Goal: Task Accomplishment & Management: Complete application form

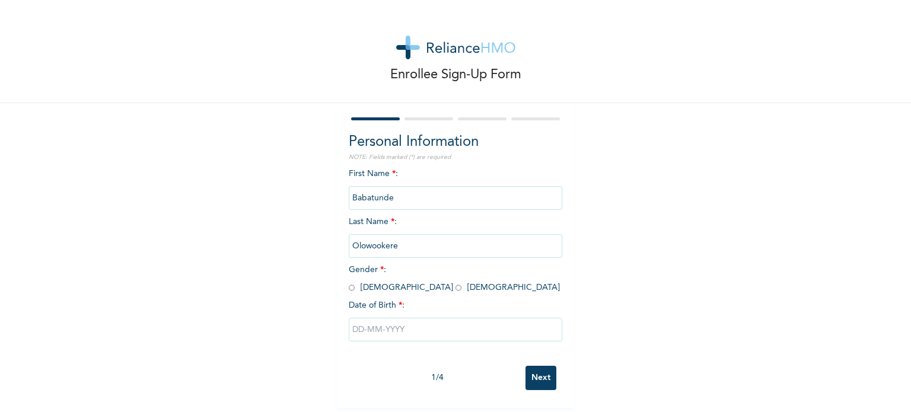
click at [349, 289] on input "radio" at bounding box center [352, 287] width 6 height 11
radio input "true"
click at [408, 324] on input "text" at bounding box center [456, 330] width 214 height 24
select select "8"
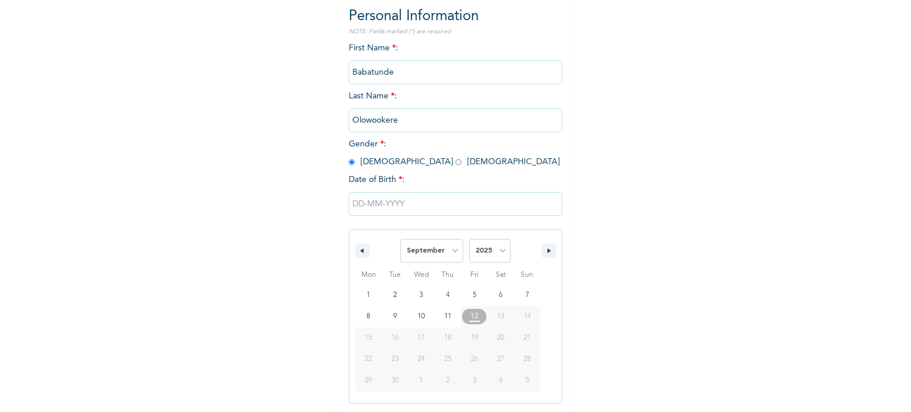
scroll to position [126, 0]
type input "[DATE]"
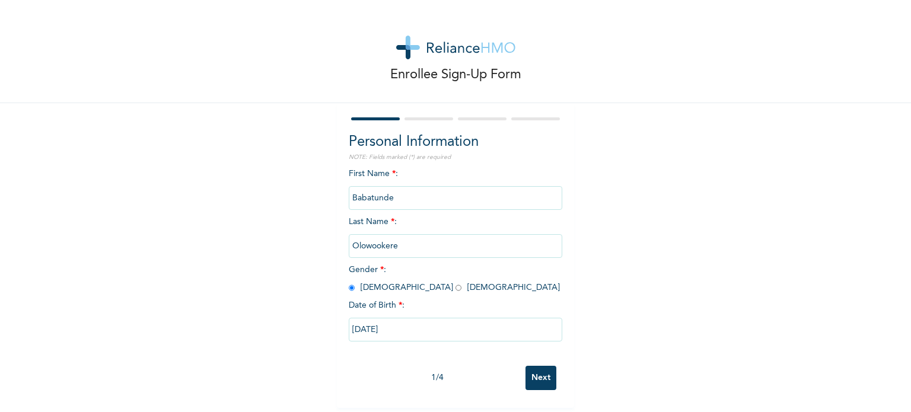
scroll to position [5, 0]
click at [394, 323] on input "[DATE]" at bounding box center [456, 330] width 214 height 24
select select "8"
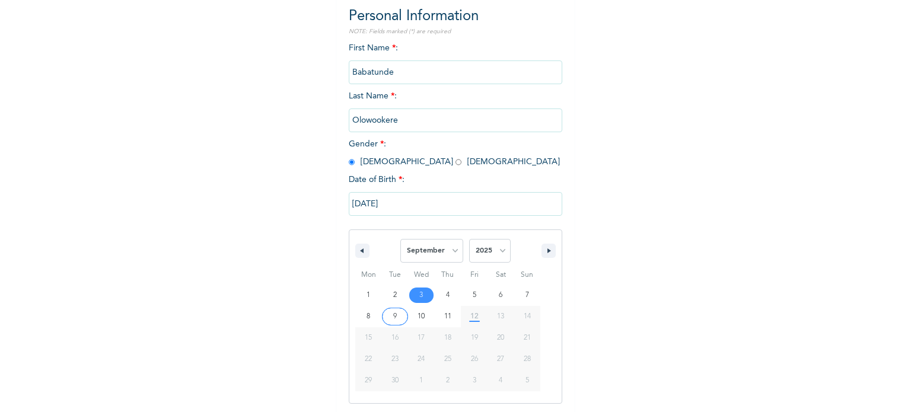
scroll to position [126, 0]
click at [499, 253] on select "2025 2024 2023 2022 2021 2020 2019 2018 2017 2016 2015 2014 2013 2012 2011 2010…" at bounding box center [490, 250] width 42 height 24
select select "1982"
click at [469, 238] on select "2025 2024 2023 2022 2021 2020 2019 2018 2017 2016 2015 2014 2013 2012 2011 2010…" at bounding box center [490, 250] width 42 height 24
click at [451, 246] on select "January February March April May June July August September October November De…" at bounding box center [431, 250] width 63 height 24
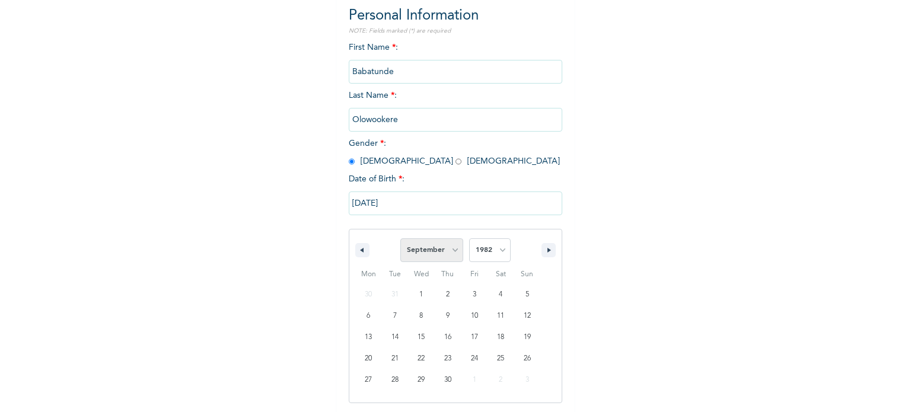
select select "11"
click at [400, 238] on select "January February March April May June July August September October November De…" at bounding box center [431, 250] width 63 height 24
type input "[DATE]"
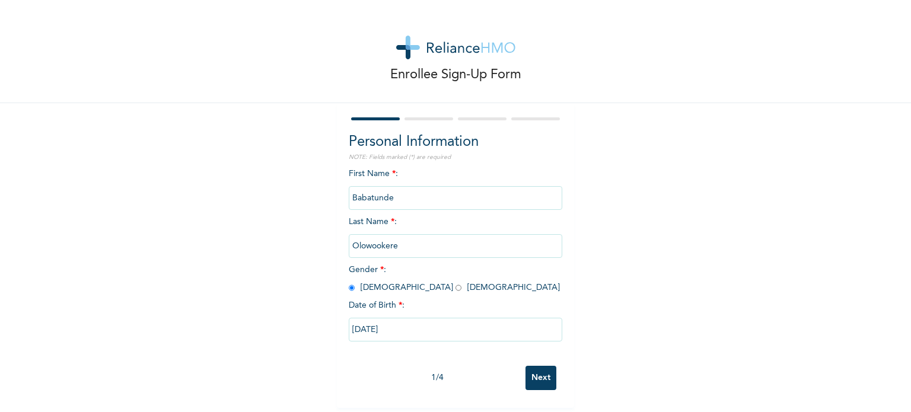
scroll to position [5, 0]
click at [534, 371] on input "Next" at bounding box center [541, 378] width 31 height 24
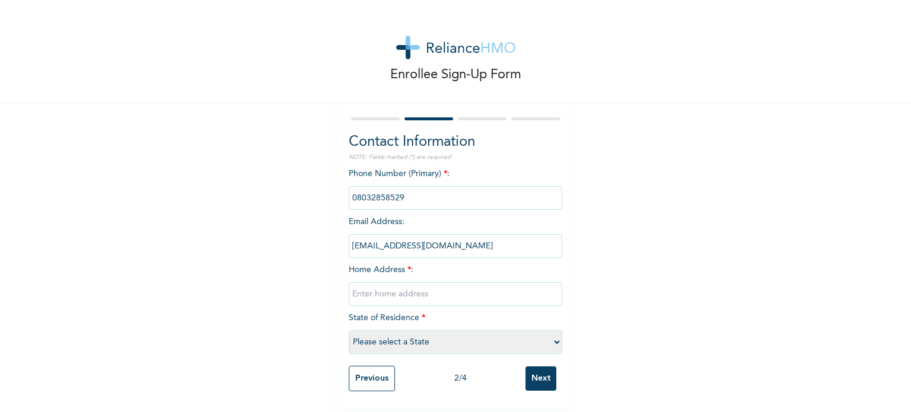
click at [437, 291] on input "text" at bounding box center [456, 294] width 214 height 24
type input "6, Maple close. [PERSON_NAME] phase 2. [GEOGRAPHIC_DATA]. [GEOGRAPHIC_DATA]."
click at [550, 340] on select "Please select a State [PERSON_NAME] (FCT) [PERSON_NAME] Ibom [GEOGRAPHIC_DATA] …" at bounding box center [456, 342] width 214 height 24
select select "25"
click at [349, 330] on select "Please select a State [PERSON_NAME] (FCT) [PERSON_NAME] Ibom [GEOGRAPHIC_DATA] …" at bounding box center [456, 342] width 214 height 24
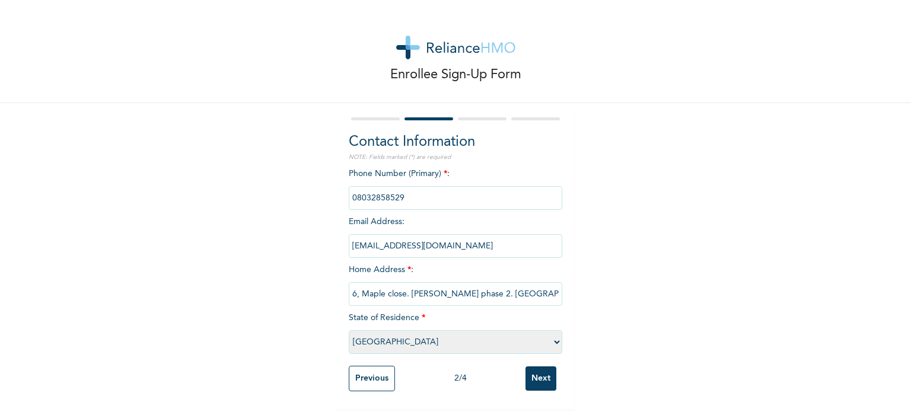
click at [535, 371] on input "Next" at bounding box center [541, 379] width 31 height 24
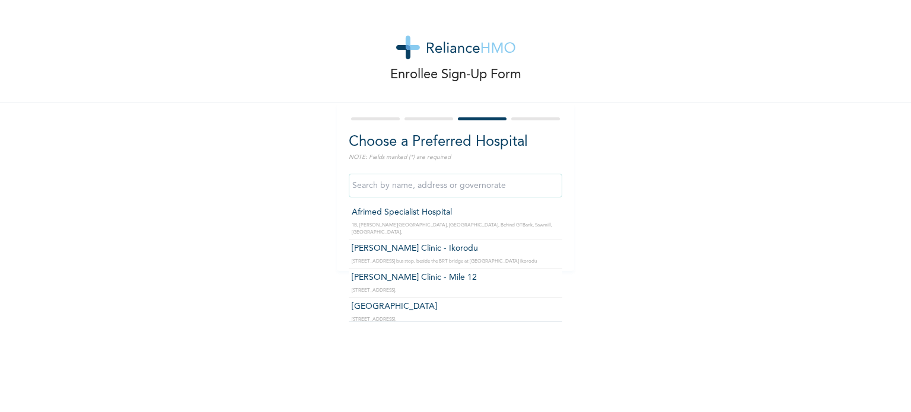
click at [515, 184] on input "text" at bounding box center [456, 186] width 214 height 24
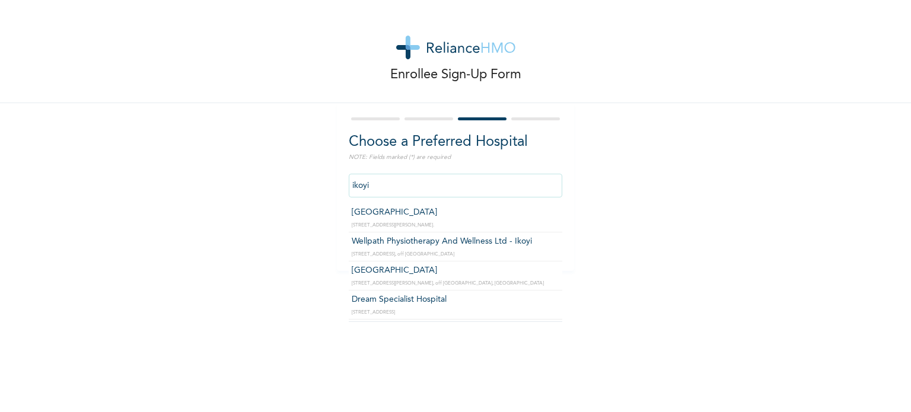
type input "ikoyi"
click at [617, 180] on div "Enrollee Sign-Up Form Choose a Preferred Hospital NOTE: Fields marked (*) are r…" at bounding box center [455, 135] width 911 height 271
drag, startPoint x: 405, startPoint y: 180, endPoint x: 328, endPoint y: 196, distance: 78.3
click at [328, 196] on div "Enrollee Sign-Up Form Choose a Preferred Hospital NOTE: Fields marked (*) are r…" at bounding box center [455, 135] width 911 height 271
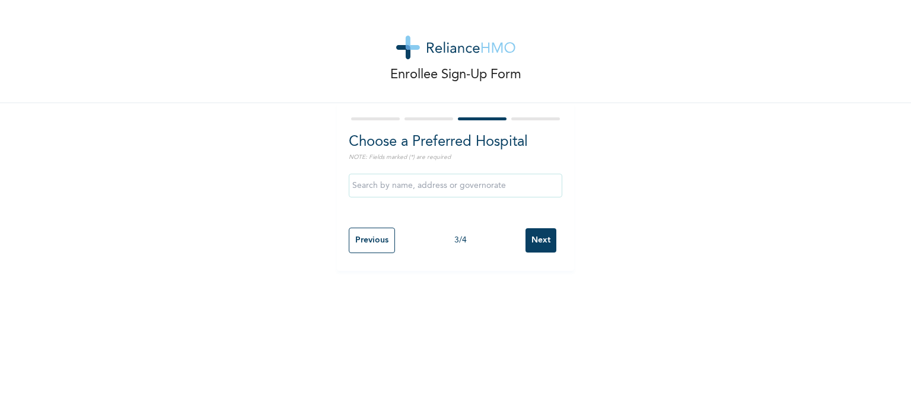
click at [645, 167] on div "Enrollee Sign-Up Form Choose a Preferred Hospital NOTE: Fields marked (*) are r…" at bounding box center [455, 135] width 911 height 271
click at [537, 238] on input "Next" at bounding box center [541, 240] width 31 height 24
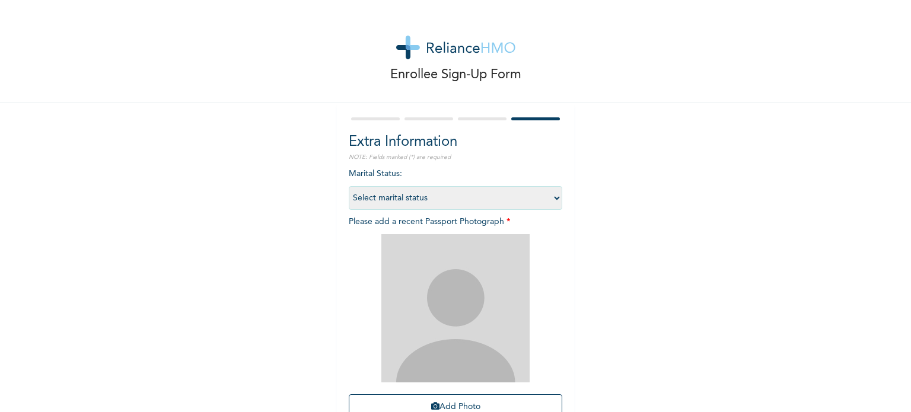
scroll to position [59, 0]
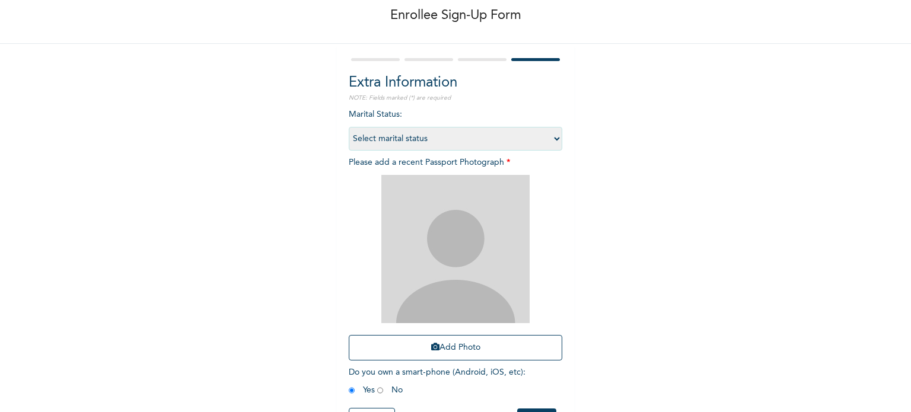
click at [552, 137] on select "Select marital status [DEMOGRAPHIC_DATA] Married [DEMOGRAPHIC_DATA] Widow/[DEMO…" at bounding box center [456, 139] width 214 height 24
select select "2"
click at [349, 127] on select "Select marital status [DEMOGRAPHIC_DATA] Married [DEMOGRAPHIC_DATA] Widow/[DEMO…" at bounding box center [456, 139] width 214 height 24
click at [456, 348] on button "Add Photo" at bounding box center [456, 348] width 214 height 26
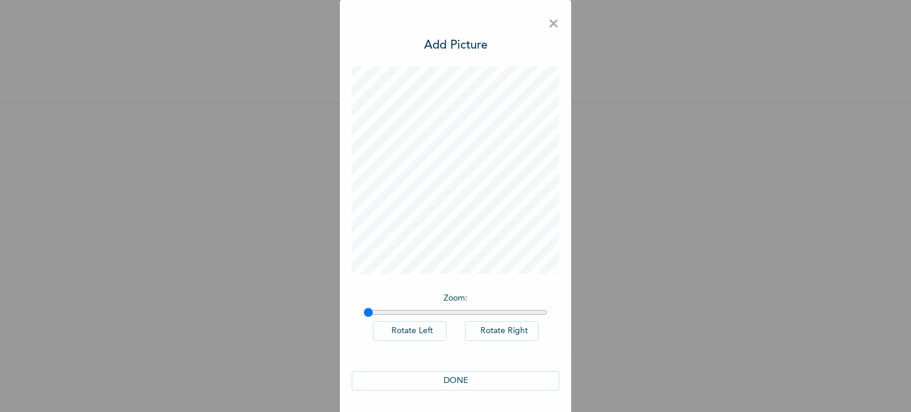
scroll to position [0, 0]
click at [458, 381] on button "DONE" at bounding box center [456, 381] width 208 height 20
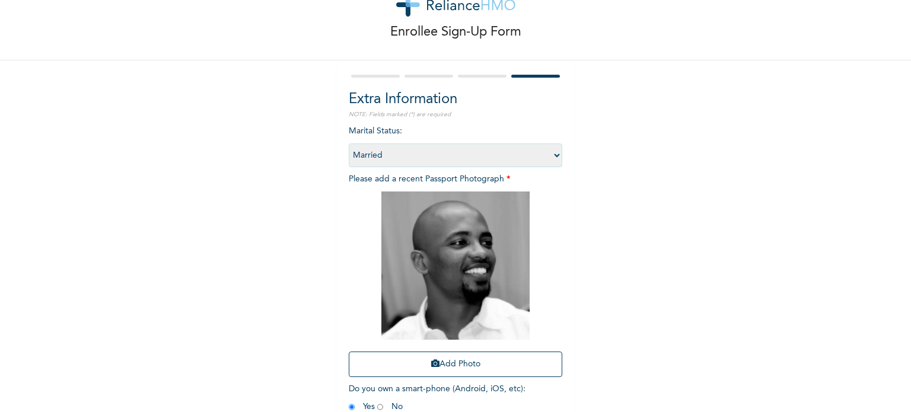
scroll to position [107, 0]
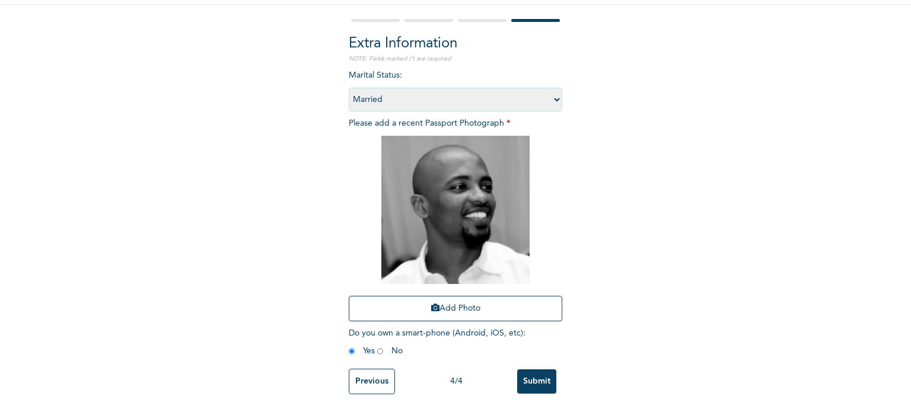
click at [532, 374] on input "Submit" at bounding box center [536, 382] width 39 height 24
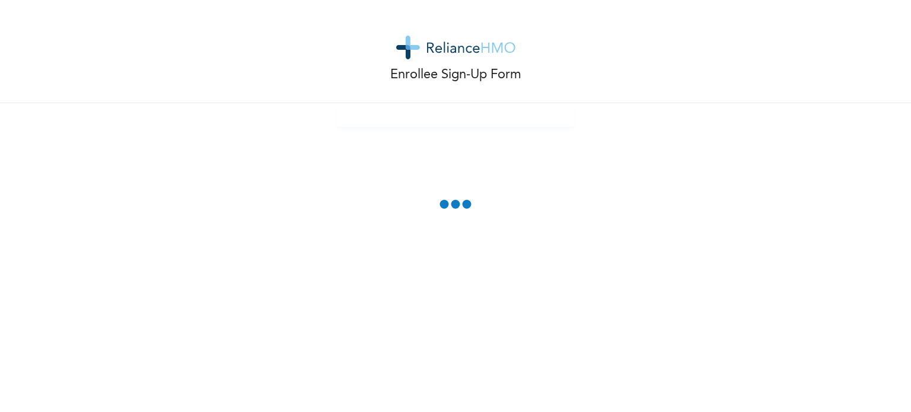
scroll to position [0, 0]
